Goal: Find specific page/section: Find specific page/section

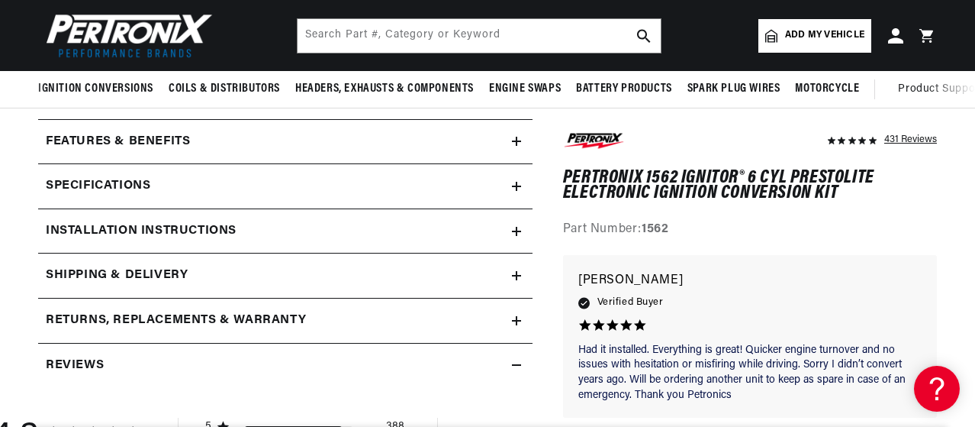
scroll to position [547, 0]
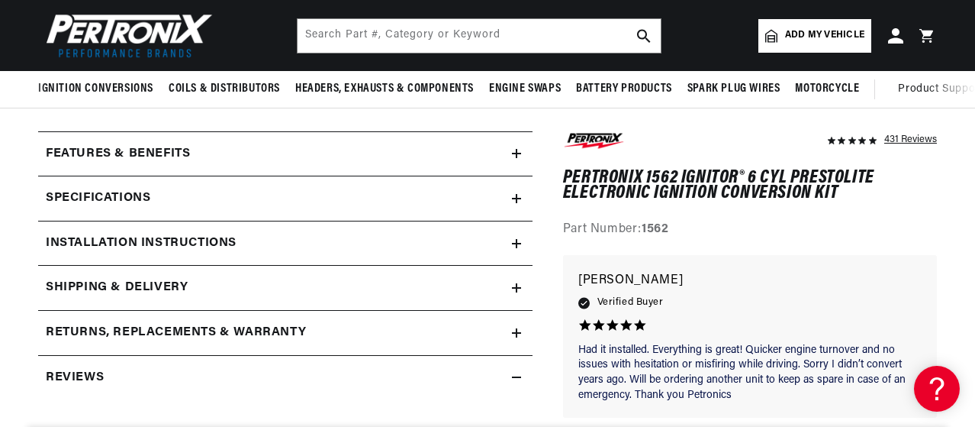
click at [517, 196] on icon at bounding box center [516, 198] width 9 height 9
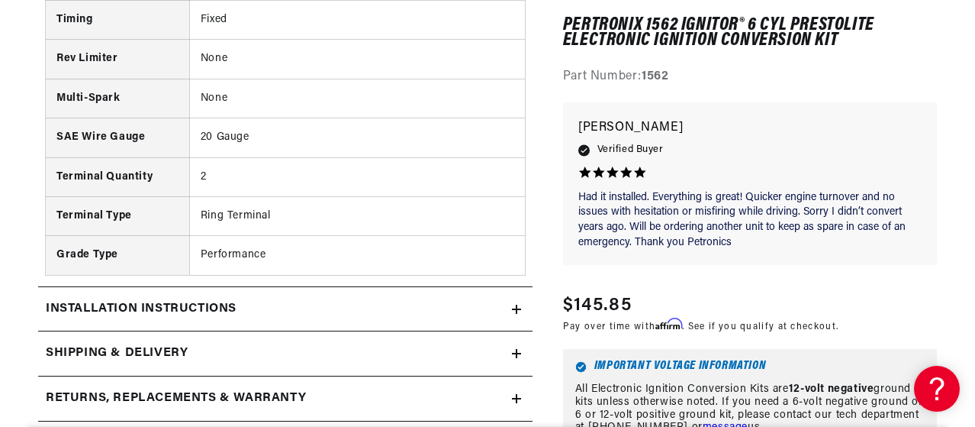
scroll to position [1081, 0]
click at [518, 308] on icon at bounding box center [516, 308] width 9 height 0
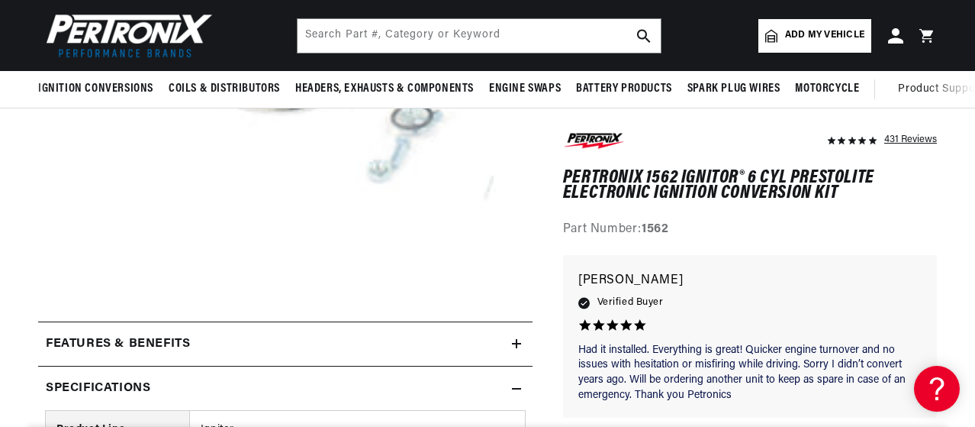
scroll to position [0, 943]
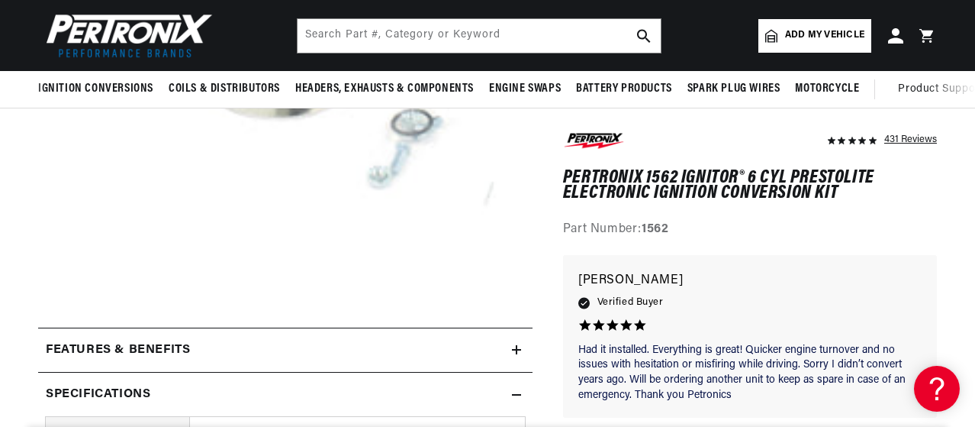
click at [517, 349] on icon at bounding box center [516, 349] width 9 height 0
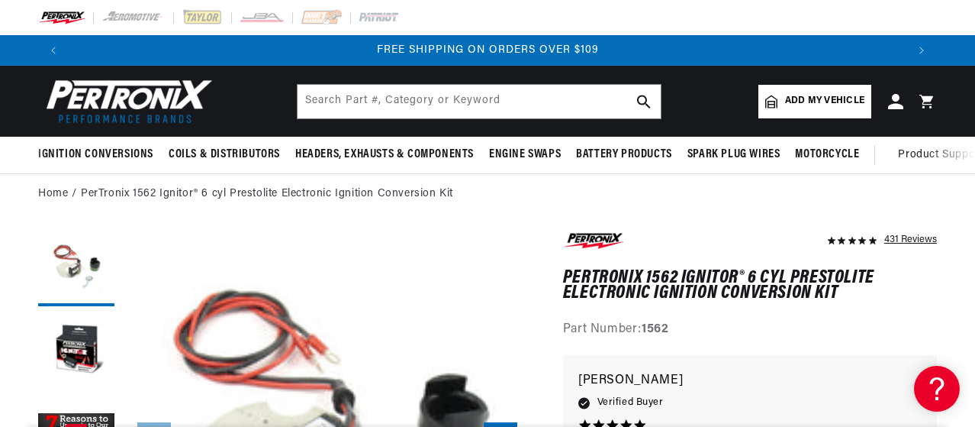
drag, startPoint x: 467, startPoint y: 39, endPoint x: 460, endPoint y: -77, distance: 116.2
click at [460, 0] on html "Skip to content Your cart Your cart is empty Get the right parts the first time…" at bounding box center [487, 213] width 975 height 427
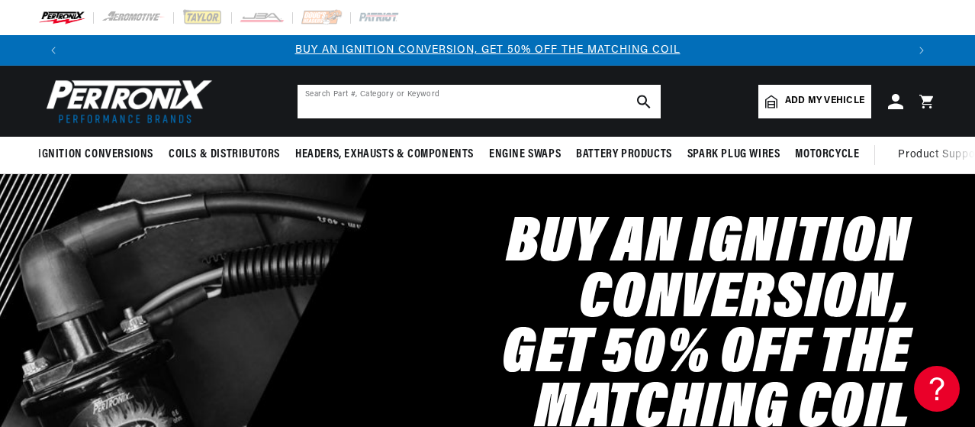
click at [549, 108] on input "text" at bounding box center [479, 102] width 363 height 34
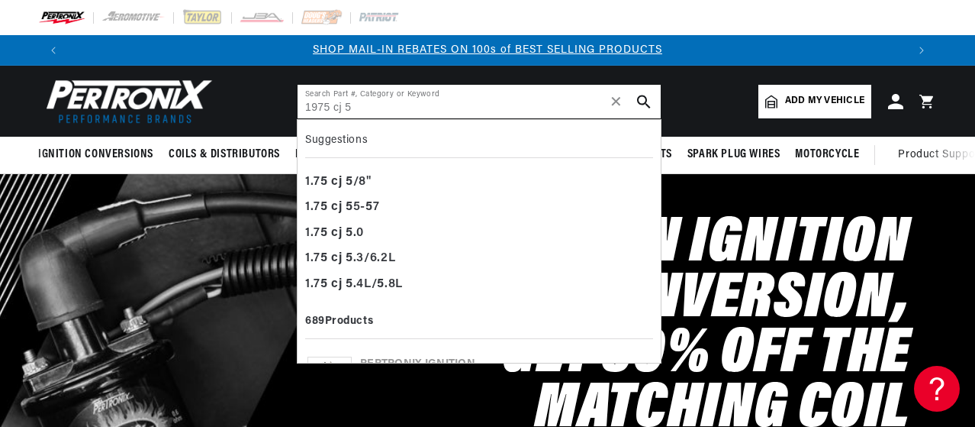
type input "1975 cj 5"
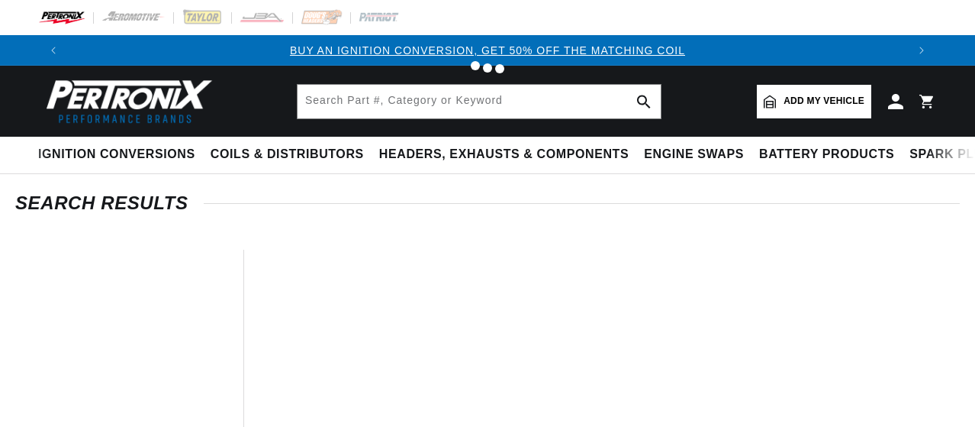
type input "1.7"
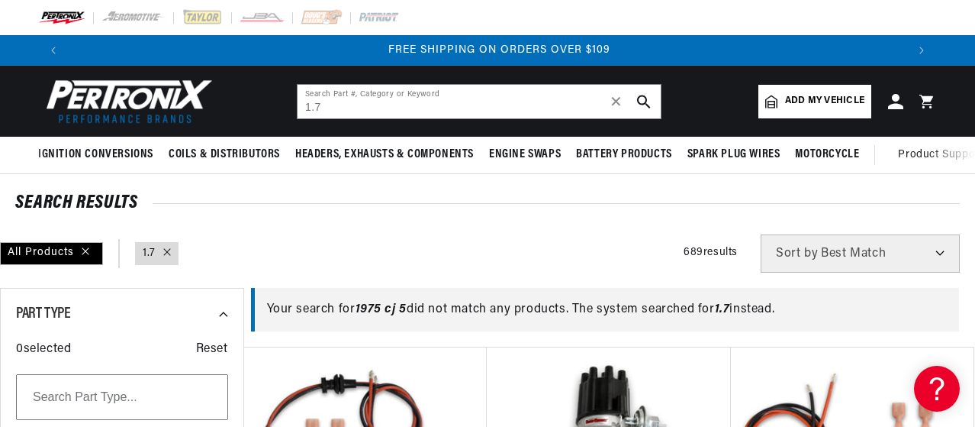
scroll to position [0, 1676]
click at [782, 95] on link "Add my vehicle" at bounding box center [814, 102] width 113 height 34
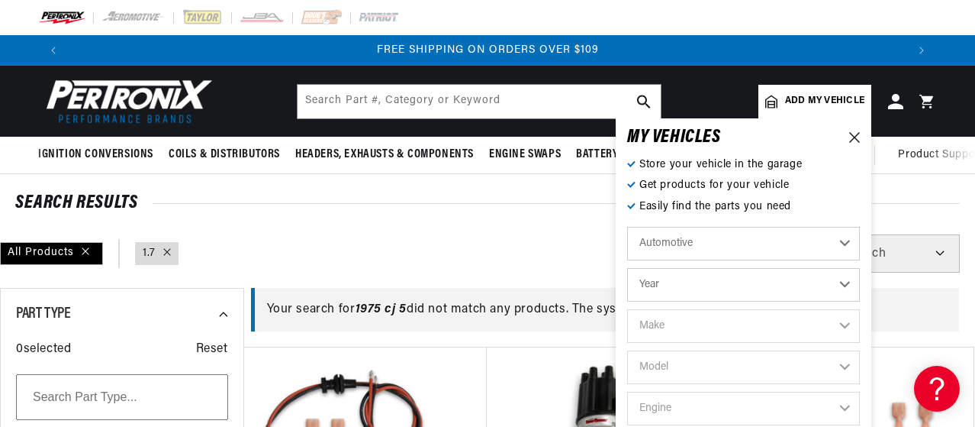
click at [699, 285] on select "Year 2022 2021 2020 2019 2018 2017 2016 2015 2014 2013 2012 2011 2010 2009 2008…" at bounding box center [743, 285] width 233 height 34
select select "1975"
click at [627, 268] on select "Year 2022 2021 2020 2019 2018 2017 2016 2015 2014 2013 2012 2011 2010 2009 2008…" at bounding box center [743, 285] width 233 height 34
select select "1975"
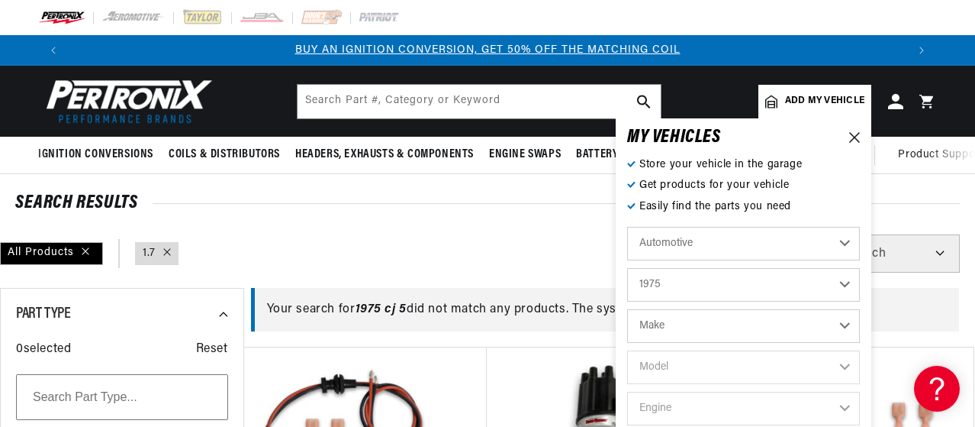
click at [691, 324] on select "Make Alfa Romeo American Motors Audi Austin BMW Buick Cadillac Checker Chevrole…" at bounding box center [743, 326] width 233 height 34
select select "Jeep"
click at [627, 309] on select "Make Alfa Romeo American Motors Audi Austin BMW Buick Cadillac Checker Chevrole…" at bounding box center [743, 326] width 233 height 34
select select "Jeep"
click at [720, 369] on select "Model Cherokee CJ5 CJ6 J10 J20 Wagoneer" at bounding box center [743, 367] width 233 height 34
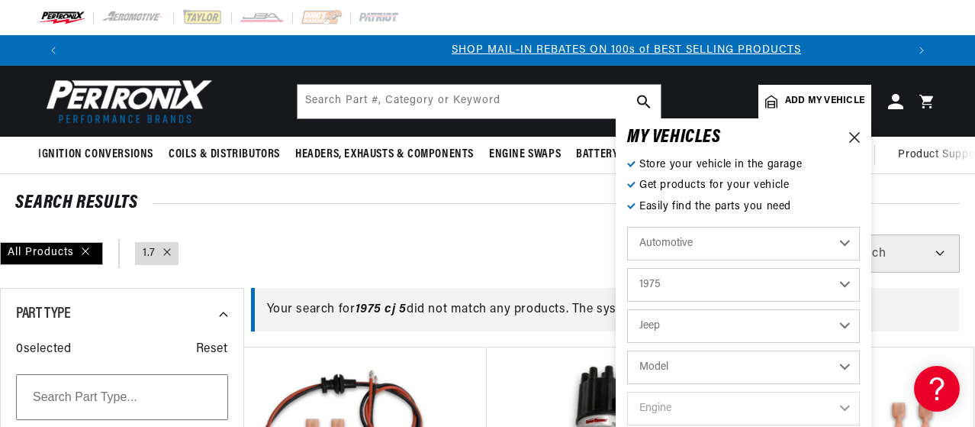
select select "CJ5"
click at [627, 350] on select "Model Cherokee CJ5 CJ6 J10 J20 Wagoneer" at bounding box center [743, 367] width 233 height 34
select select "CJ5"
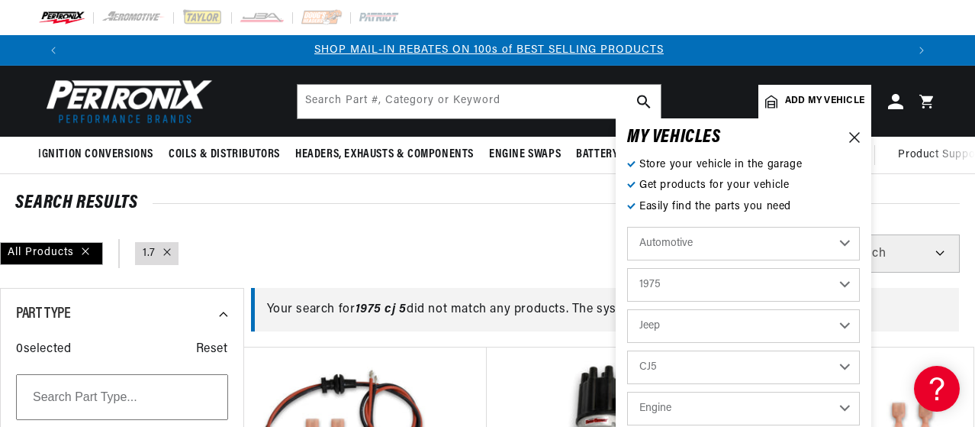
scroll to position [0, 838]
click at [710, 408] on select "Engine 232cid / 3.8L 258cid / 4.2L 304cid / 5.0L" at bounding box center [743, 408] width 233 height 34
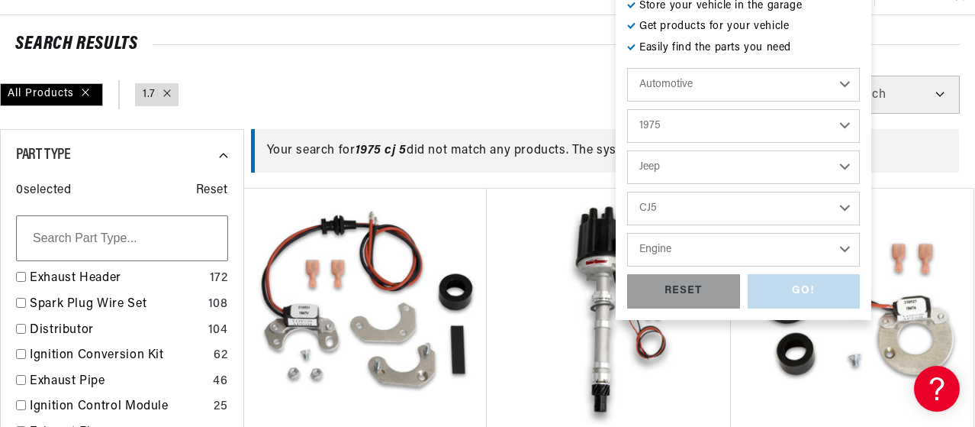
scroll to position [159, 0]
click at [721, 243] on select "Engine 232cid / 3.8L 258cid / 4.2L 304cid / 5.0L" at bounding box center [743, 249] width 233 height 34
select select "258cid-4.2L"
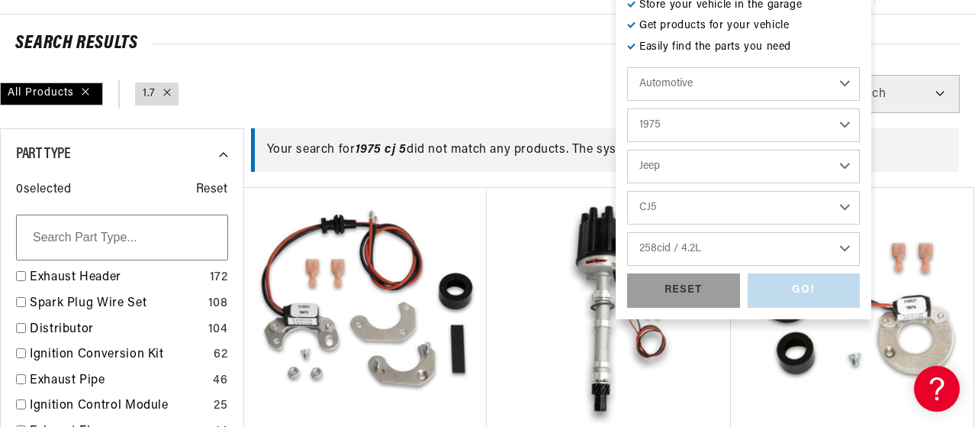
click at [627, 232] on select "Engine 232cid / 3.8L 258cid / 4.2L 304cid / 5.0L" at bounding box center [743, 249] width 233 height 34
select select "258cid-4.2L"
click at [806, 292] on div "GO!" at bounding box center [804, 290] width 113 height 34
type input "1.7"
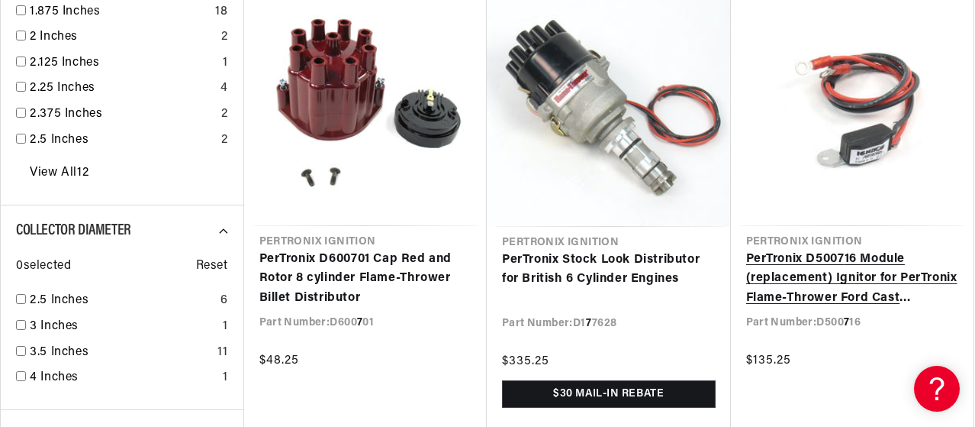
scroll to position [0, 1676]
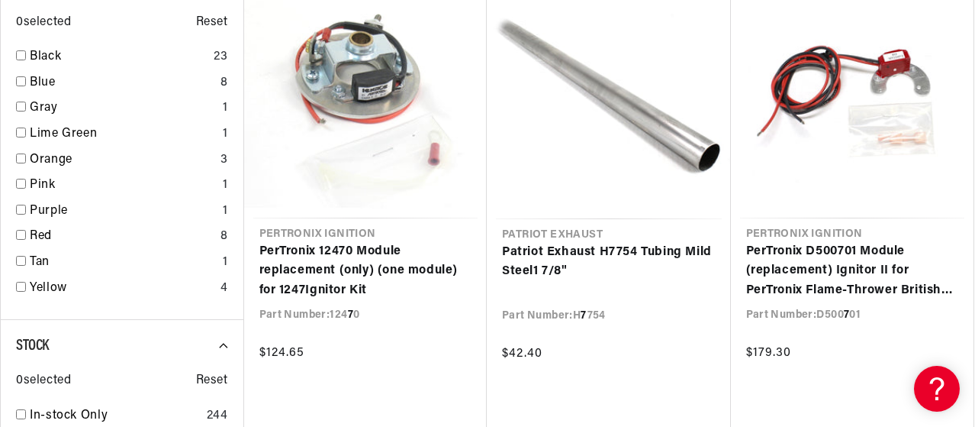
scroll to position [3163, 0]
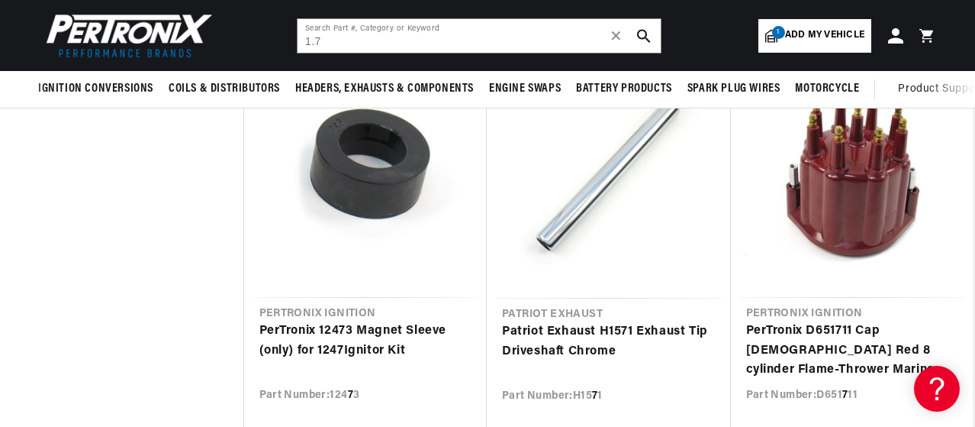
click at [813, 32] on span "Add my vehicle" at bounding box center [824, 35] width 79 height 14
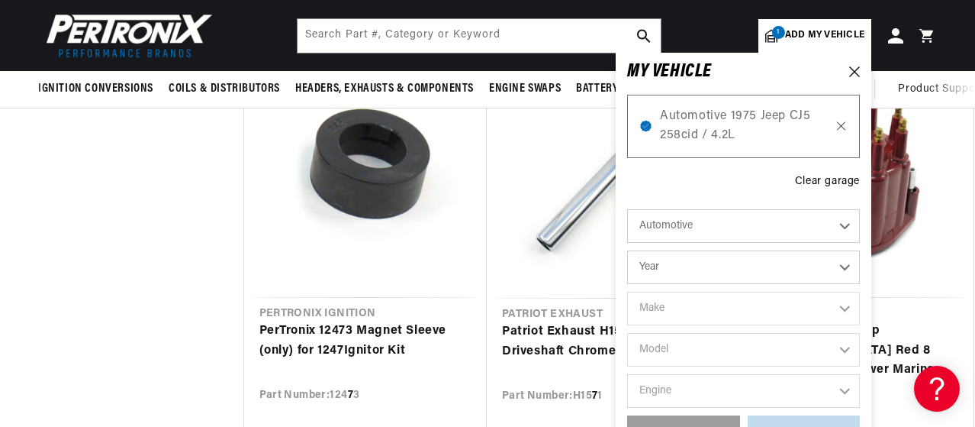
click at [843, 127] on icon at bounding box center [842, 126] width 8 height 8
type input "1.7"
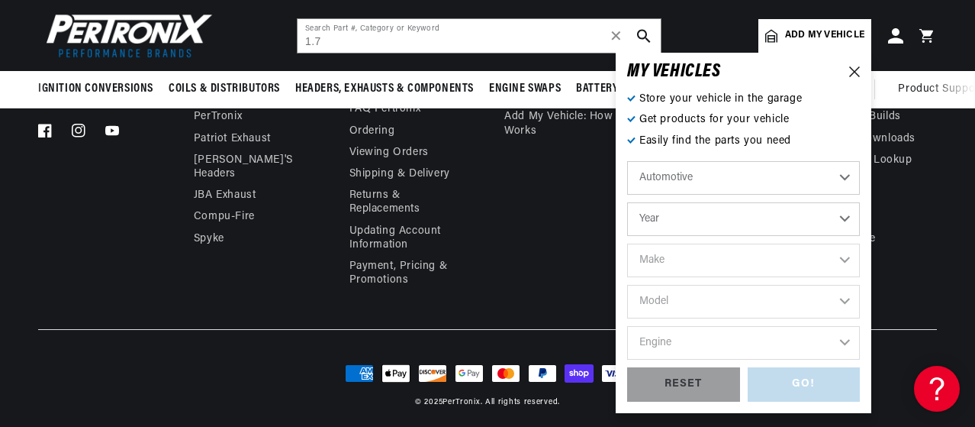
click at [740, 196] on div "Automotive Agricultural Industrial Marine Motorcycle Year 2022 2021 2020 2019 2…" at bounding box center [743, 264] width 233 height 206
click at [742, 221] on select "Year 2022 2021 2020 2019 2018 2017 2016 2015 2014 2013 2012 2011 2010 2009 2008…" at bounding box center [743, 219] width 233 height 34
select select "1976"
click at [627, 202] on select "Year 2022 2021 2020 2019 2018 2017 2016 2015 2014 2013 2012 2011 2010 2009 2008…" at bounding box center [743, 219] width 233 height 34
select select "Year"
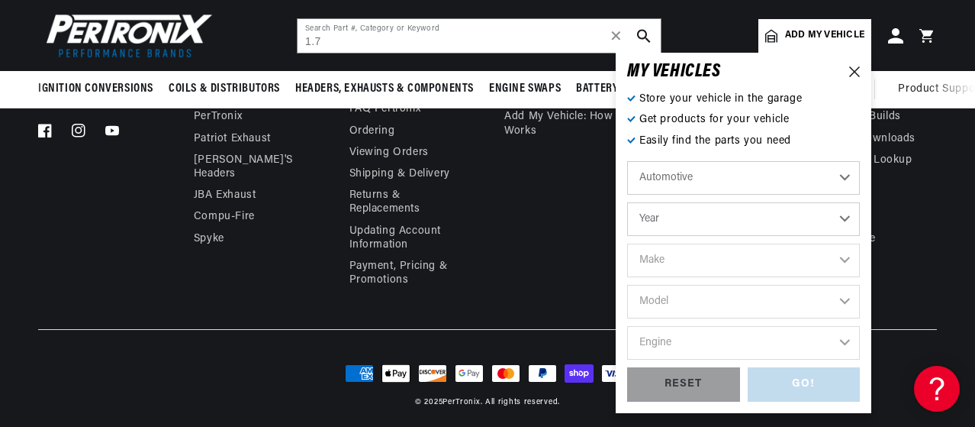
select select "1976"
click at [719, 259] on select "Make Alfa Romeo American Motors Audi Avanti BMW Buick Cadillac Checker Chevrole…" at bounding box center [743, 260] width 233 height 34
select select "Jeep"
click at [627, 243] on select "Make Alfa Romeo American Motors Audi Avanti BMW Buick Cadillac Checker Chevrole…" at bounding box center [743, 260] width 233 height 34
select select "Jeep"
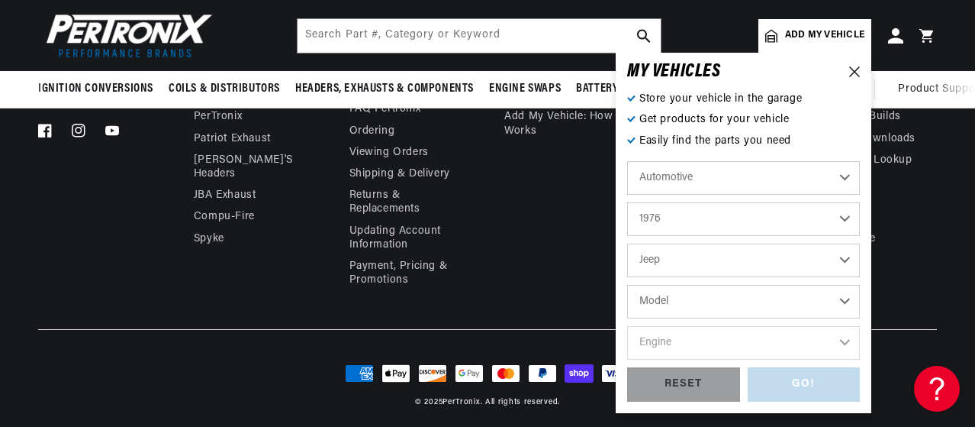
click at [701, 301] on select "Model Cherokee CJ5 CJ7 J10 J20 Wagoneer" at bounding box center [743, 302] width 233 height 34
select select "CJ5"
click at [627, 285] on select "Model Cherokee CJ5 CJ7 J10 J20 Wagoneer" at bounding box center [743, 302] width 233 height 34
select select "CJ5"
click at [704, 344] on select "Engine 3.8L 4.2L 5.0L" at bounding box center [743, 343] width 233 height 34
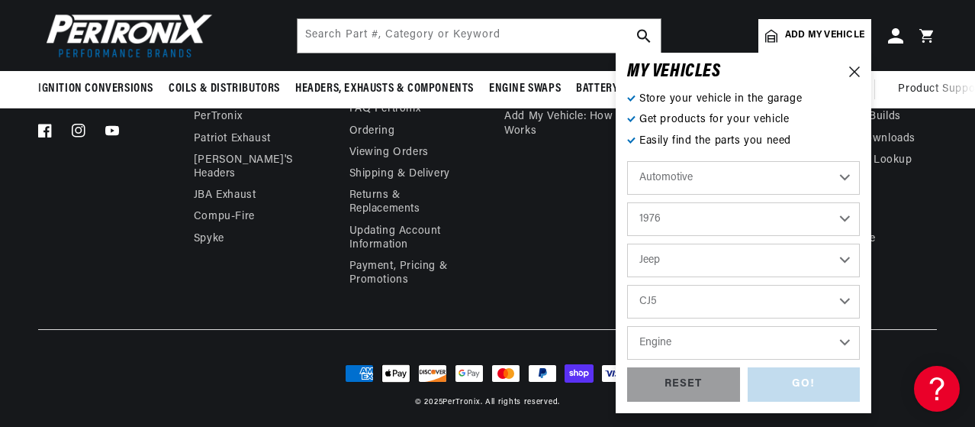
select select "4.2L"
click at [627, 326] on select "Engine 3.8L 4.2L 5.0L" at bounding box center [743, 343] width 233 height 34
select select "4.2L"
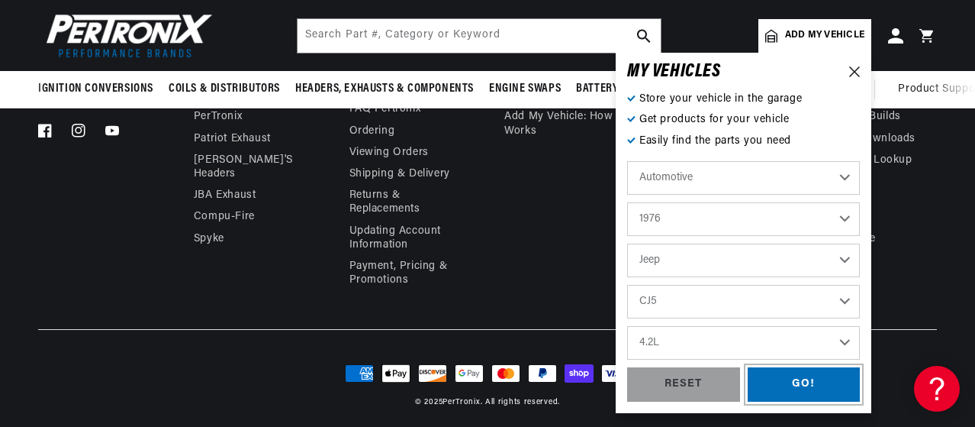
click at [780, 379] on div "GO!" at bounding box center [804, 384] width 113 height 34
type input "1.7"
